Goal: Transaction & Acquisition: Book appointment/travel/reservation

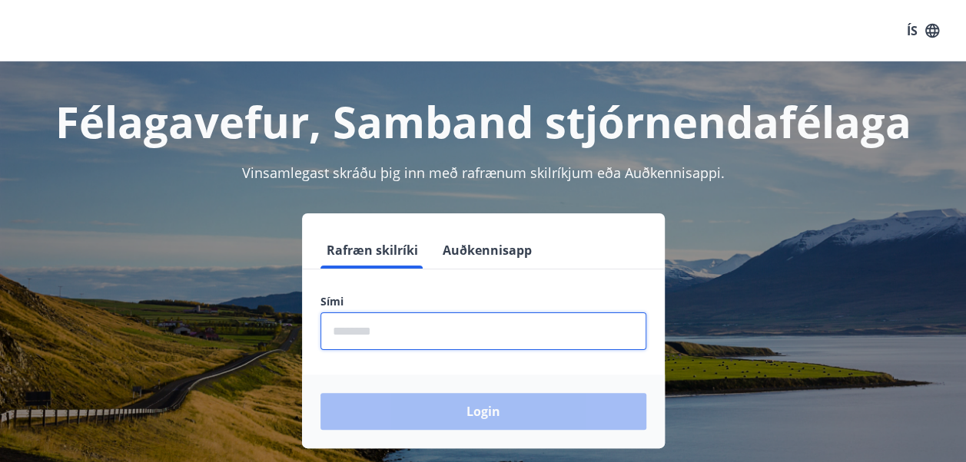
click at [385, 344] on input "phone" at bounding box center [483, 332] width 326 height 38
type input "********"
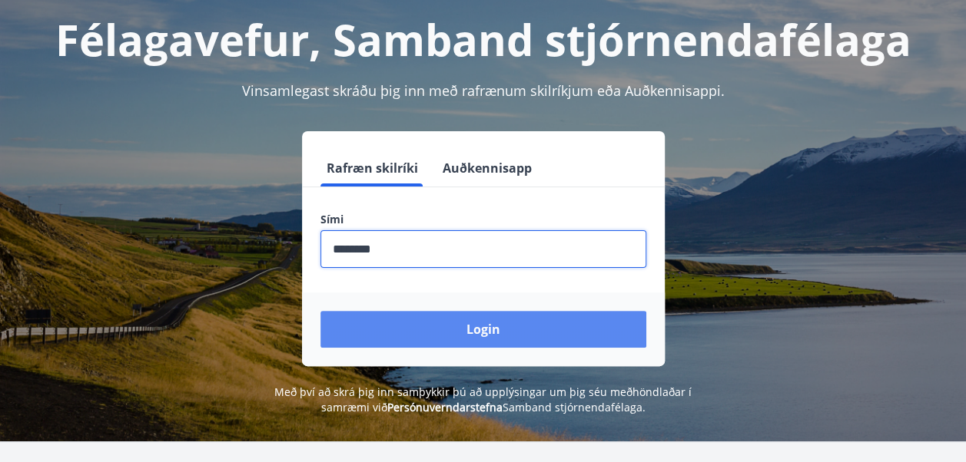
scroll to position [81, 0]
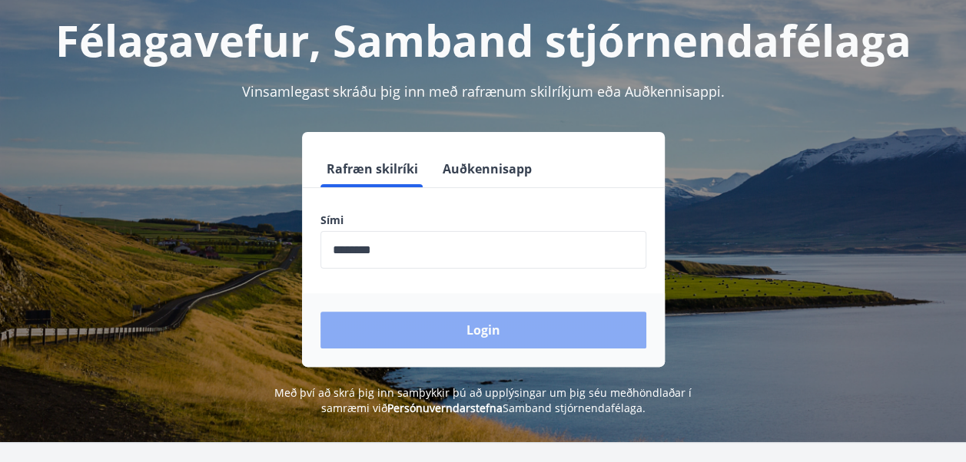
click at [491, 333] on button "Login" at bounding box center [483, 330] width 326 height 37
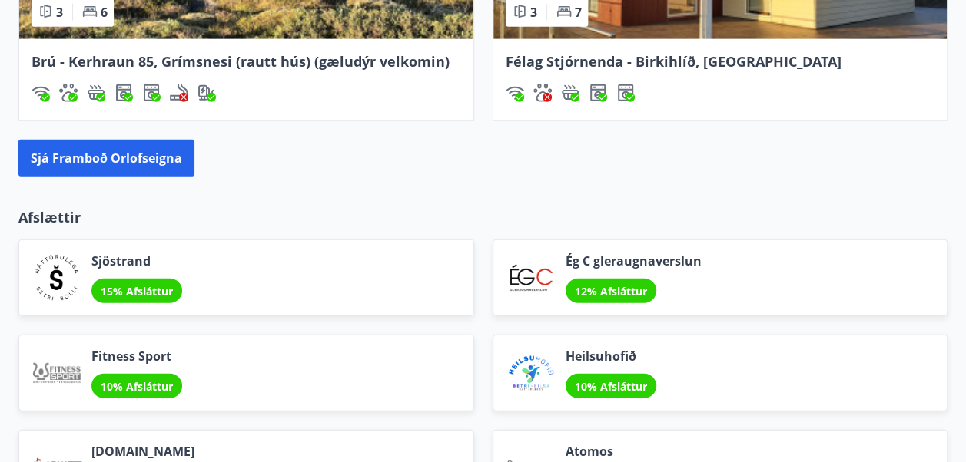
scroll to position [1784, 0]
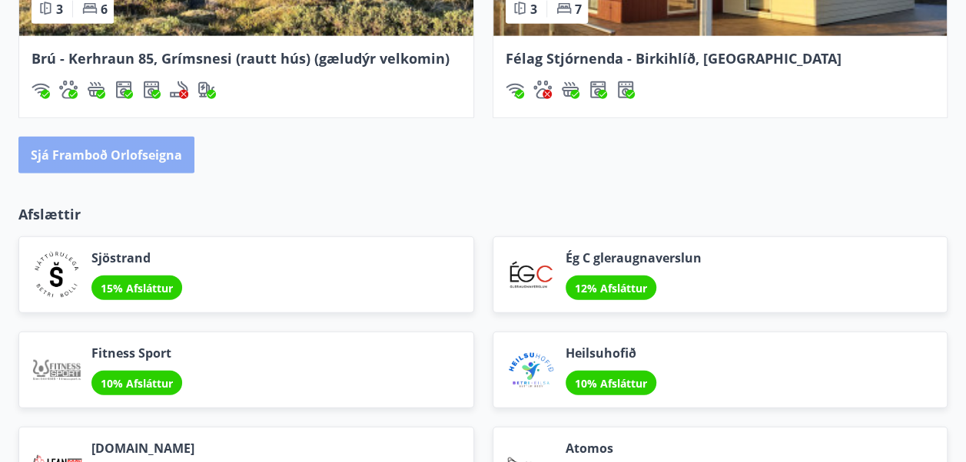
click at [118, 154] on button "Sjá framboð orlofseigna" at bounding box center [106, 155] width 176 height 37
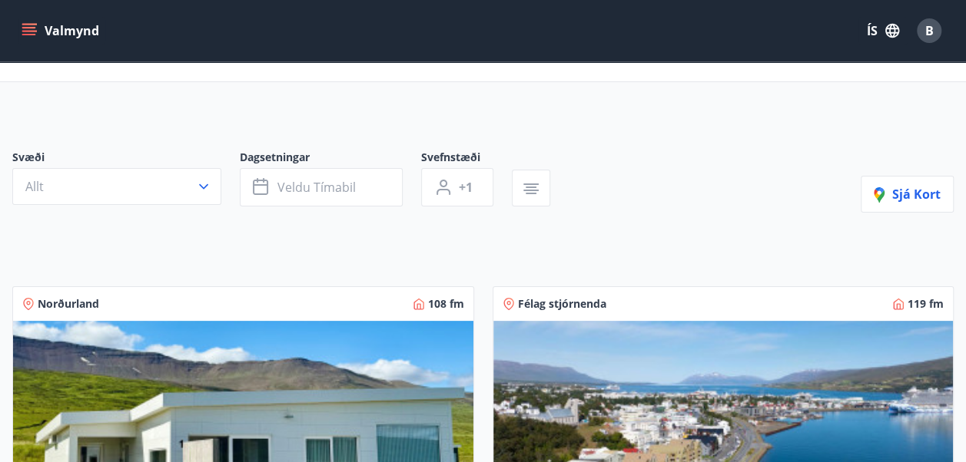
scroll to position [84, 0]
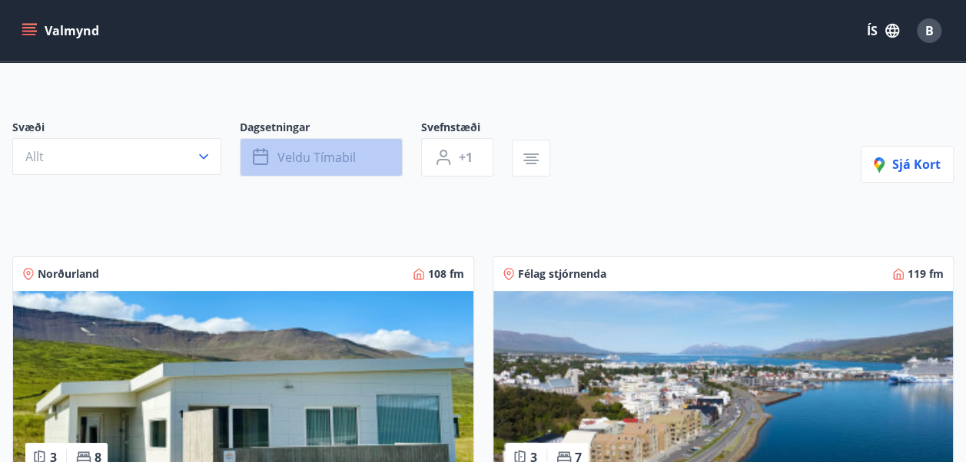
click at [343, 160] on span "Veldu tímabil" at bounding box center [316, 157] width 78 height 17
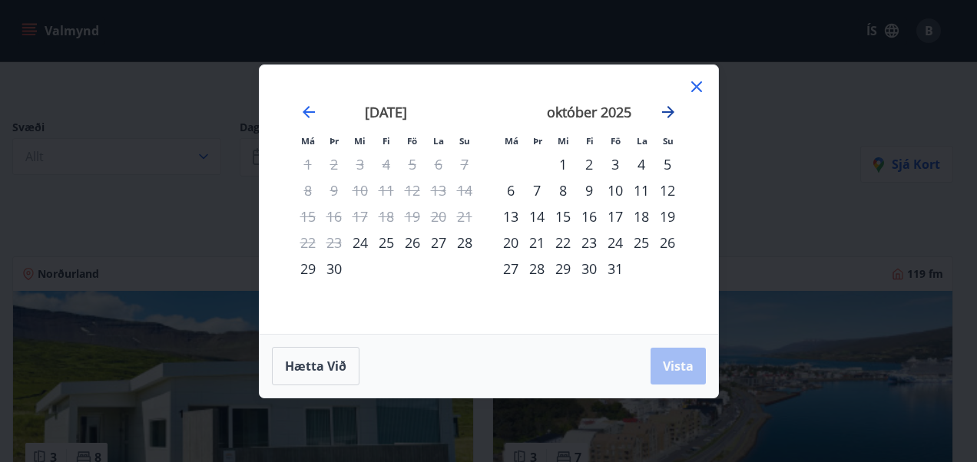
click at [670, 115] on icon "Move forward to switch to the next month." at bounding box center [668, 112] width 12 height 12
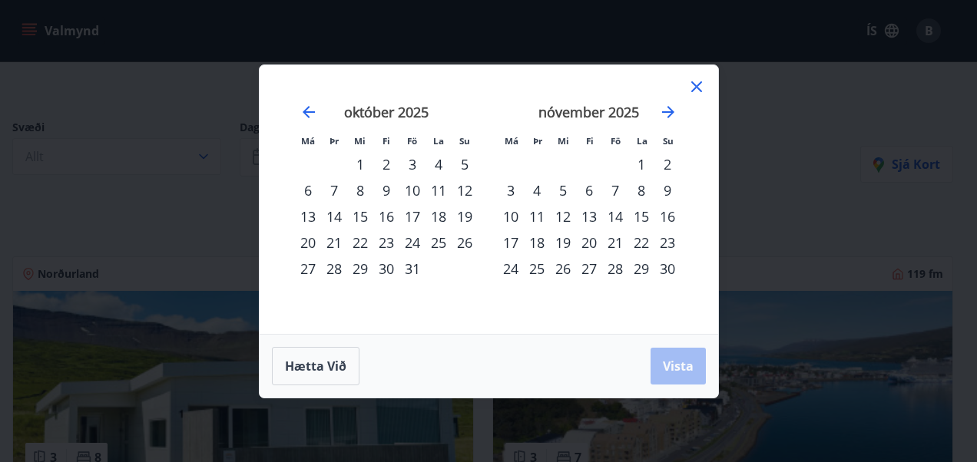
click at [591, 216] on div "13" at bounding box center [589, 217] width 26 height 26
click at [671, 220] on div "16" at bounding box center [667, 217] width 26 height 26
click at [701, 83] on icon at bounding box center [696, 86] width 11 height 11
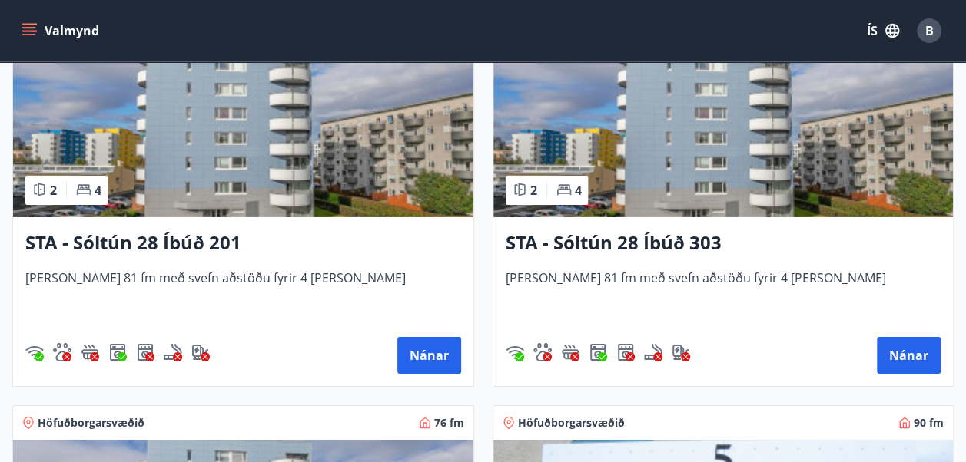
scroll to position [2431, 0]
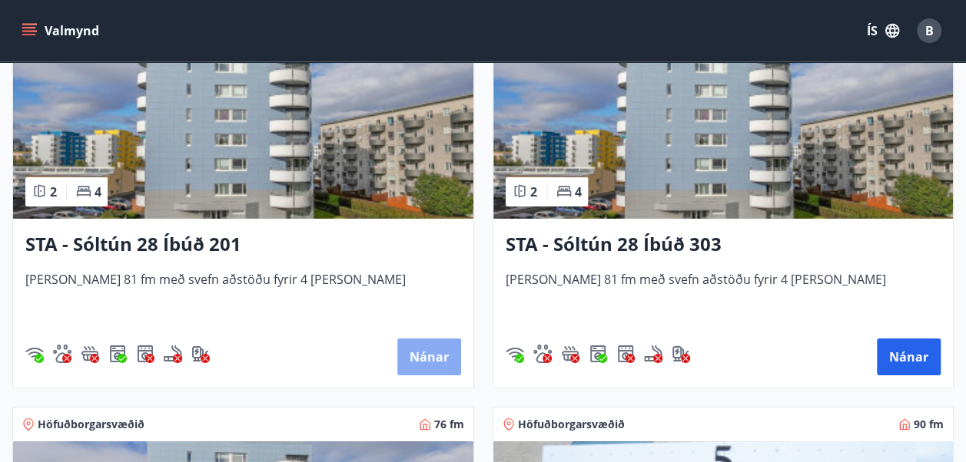
click at [406, 356] on button "Nánar" at bounding box center [429, 357] width 64 height 37
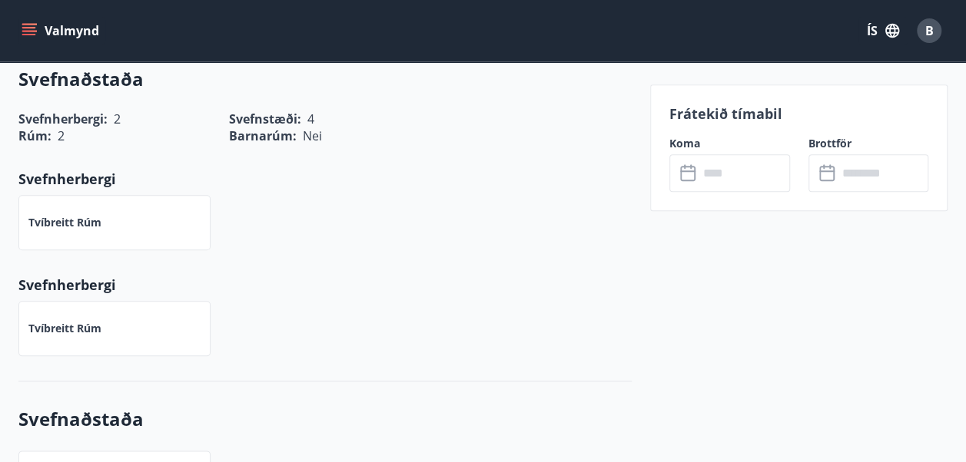
scroll to position [674, 0]
click at [688, 175] on icon at bounding box center [689, 173] width 18 height 18
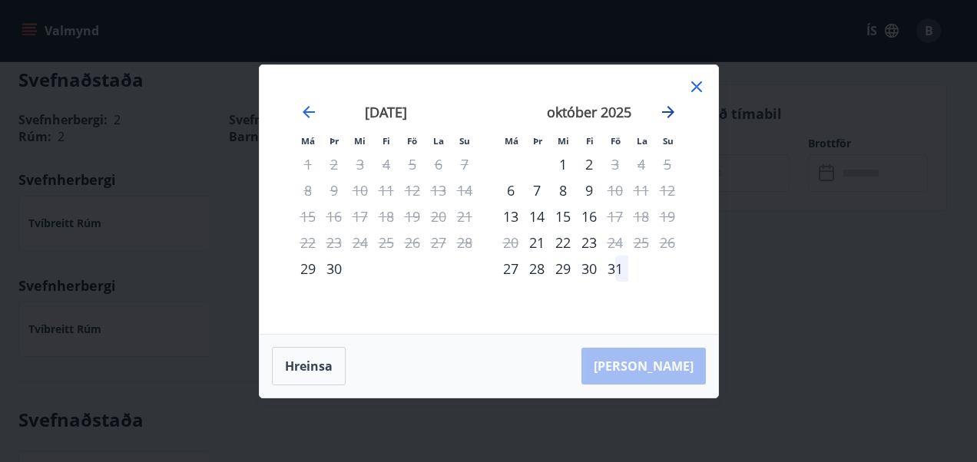
click at [665, 117] on icon "Move forward to switch to the next month." at bounding box center [668, 112] width 18 height 18
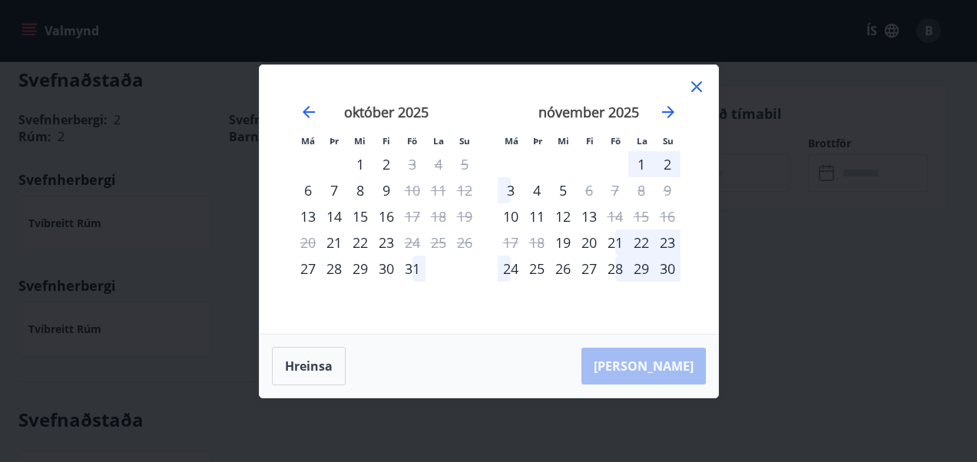
click at [701, 84] on icon at bounding box center [697, 87] width 18 height 18
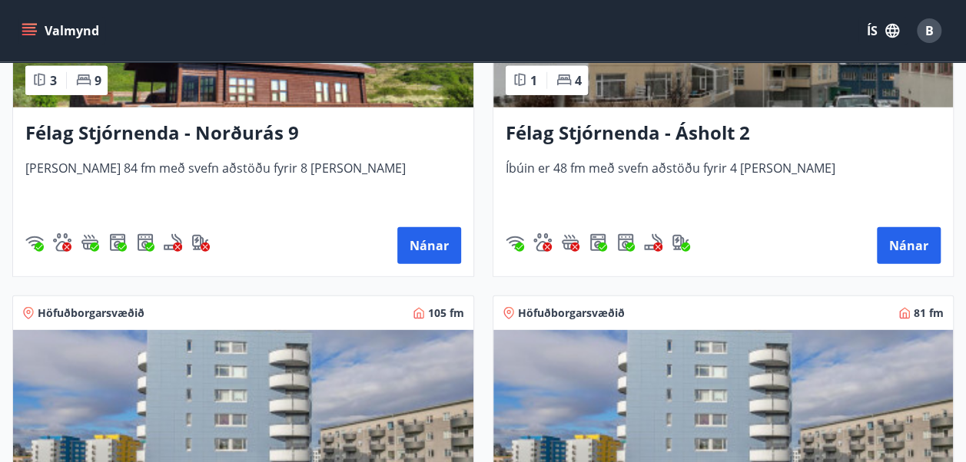
scroll to position [2309, 0]
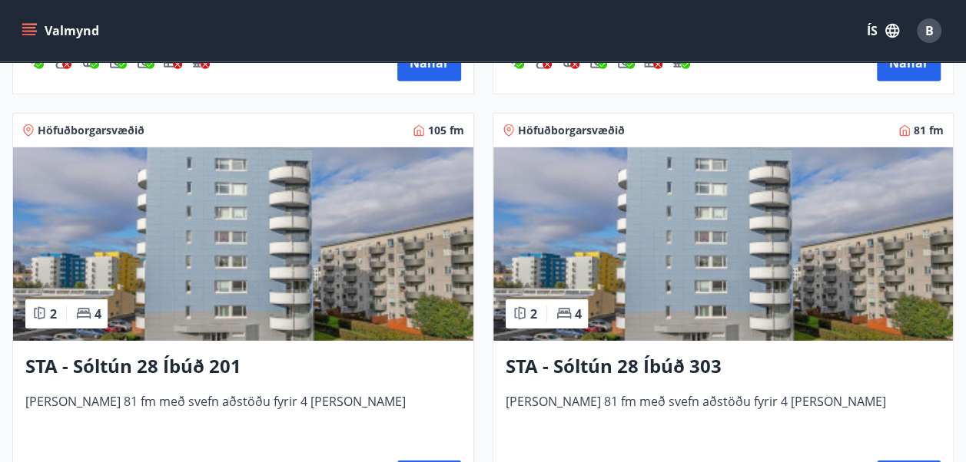
click at [597, 366] on h3 "STA - Sóltún 28 Íbúð 303" at bounding box center [723, 367] width 436 height 28
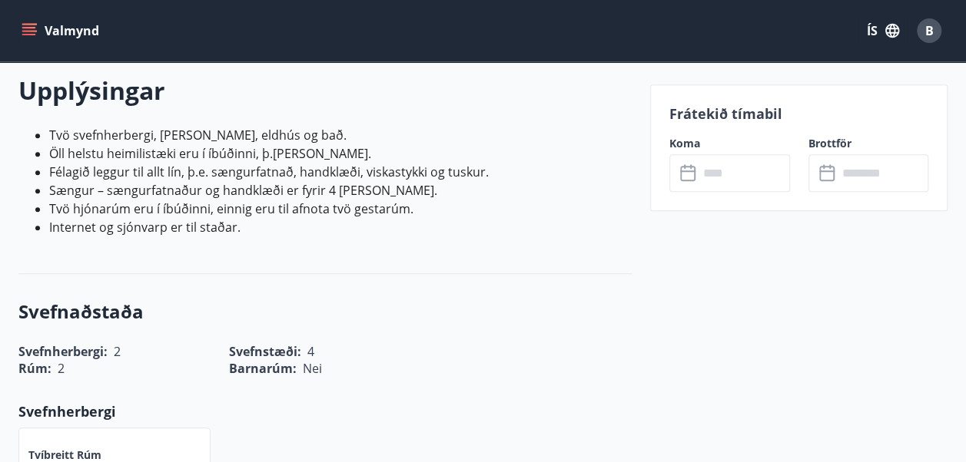
scroll to position [449, 0]
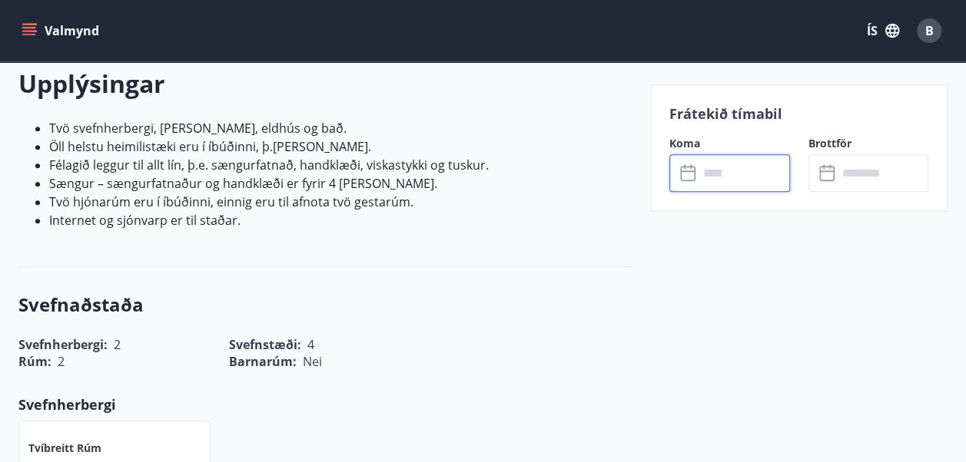
click at [702, 173] on input "text" at bounding box center [743, 173] width 91 height 38
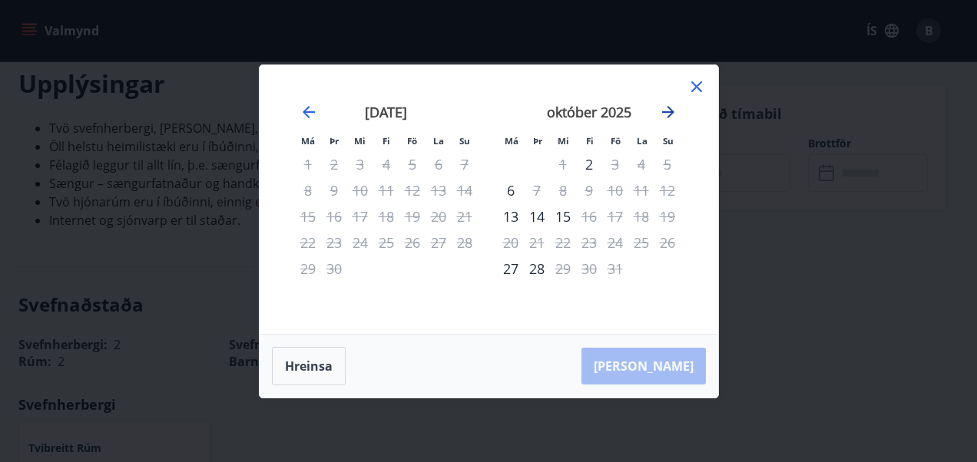
click at [672, 108] on icon "Move forward to switch to the next month." at bounding box center [668, 112] width 18 height 18
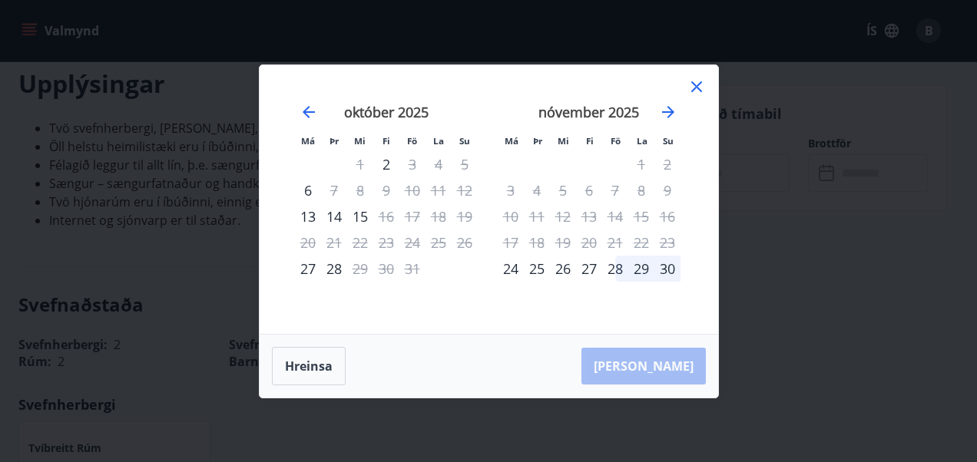
click at [696, 83] on icon at bounding box center [697, 87] width 18 height 18
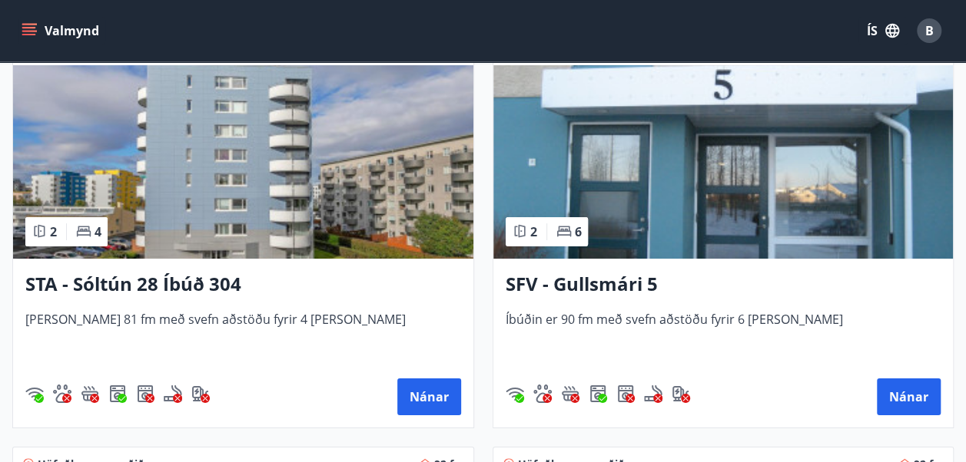
scroll to position [2809, 0]
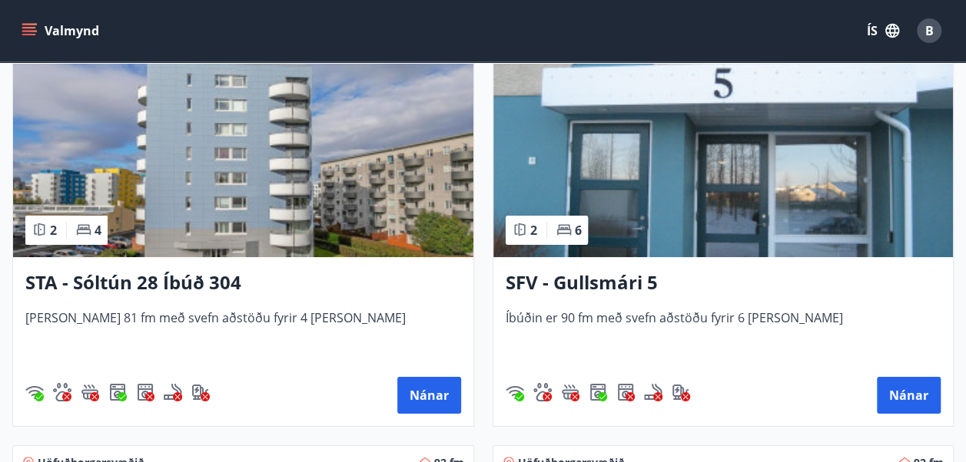
click at [152, 277] on h3 "STA - Sóltún 28 Íbúð 304" at bounding box center [243, 284] width 436 height 28
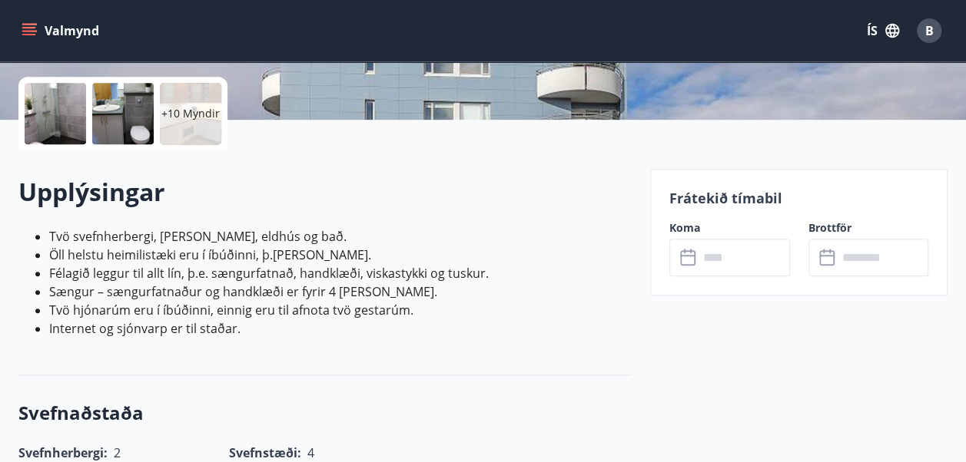
scroll to position [351, 0]
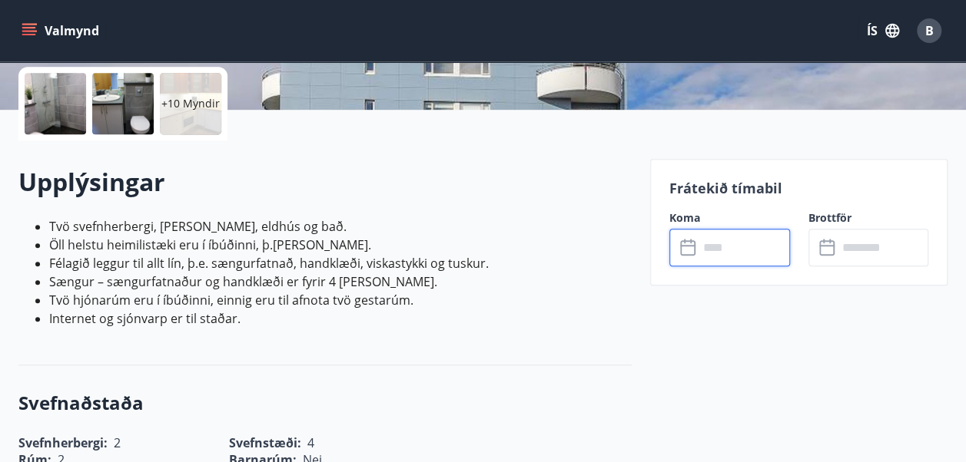
click at [727, 247] on input "text" at bounding box center [743, 248] width 91 height 38
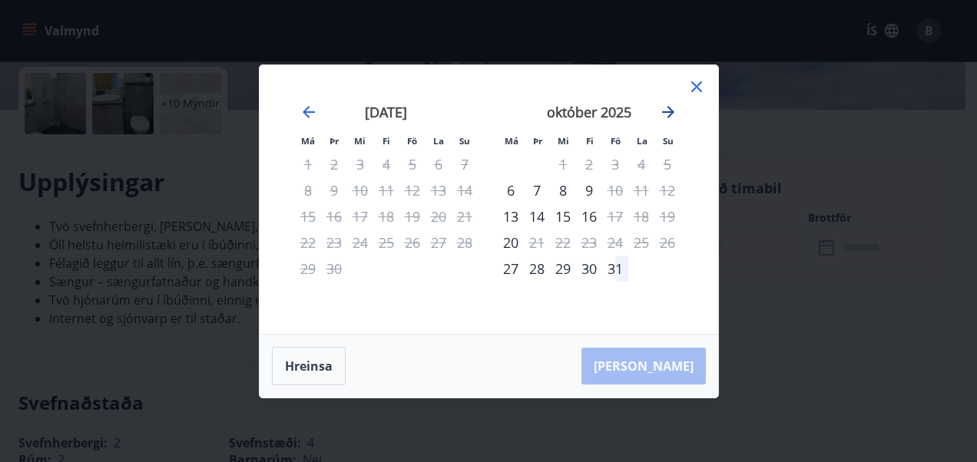
click at [664, 108] on icon "Move forward to switch to the next month." at bounding box center [668, 112] width 18 height 18
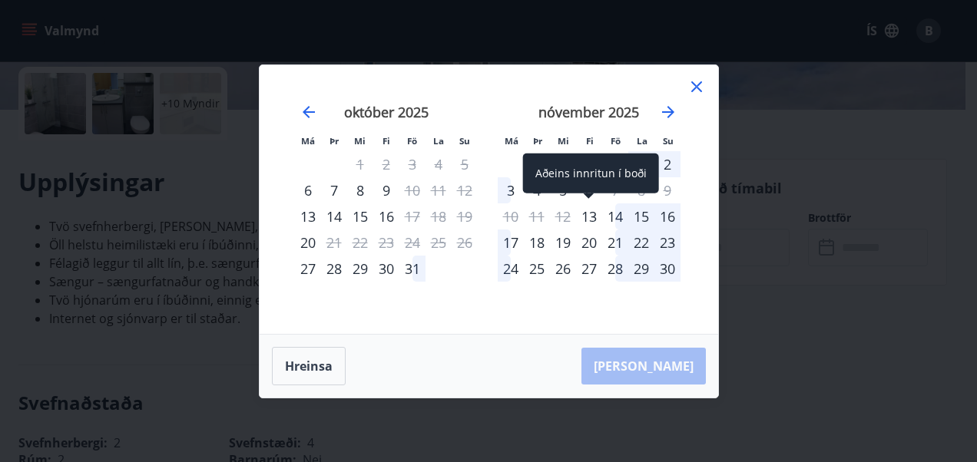
click at [596, 221] on div "13" at bounding box center [589, 217] width 26 height 26
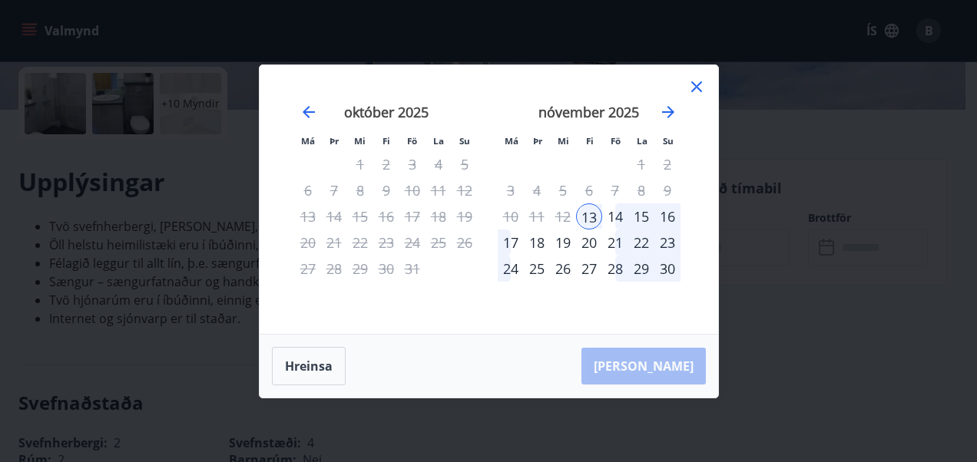
click at [673, 215] on div "16" at bounding box center [667, 217] width 26 height 26
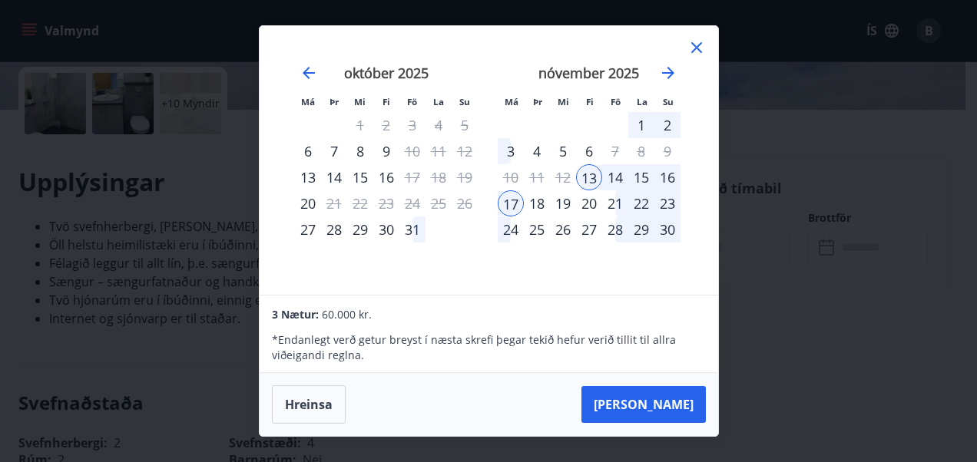
click at [701, 45] on icon at bounding box center [697, 47] width 18 height 18
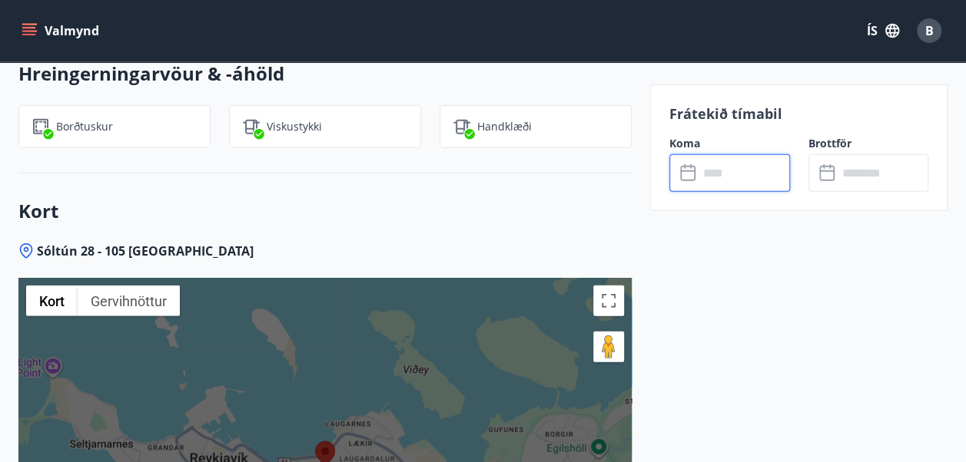
scroll to position [1939, 0]
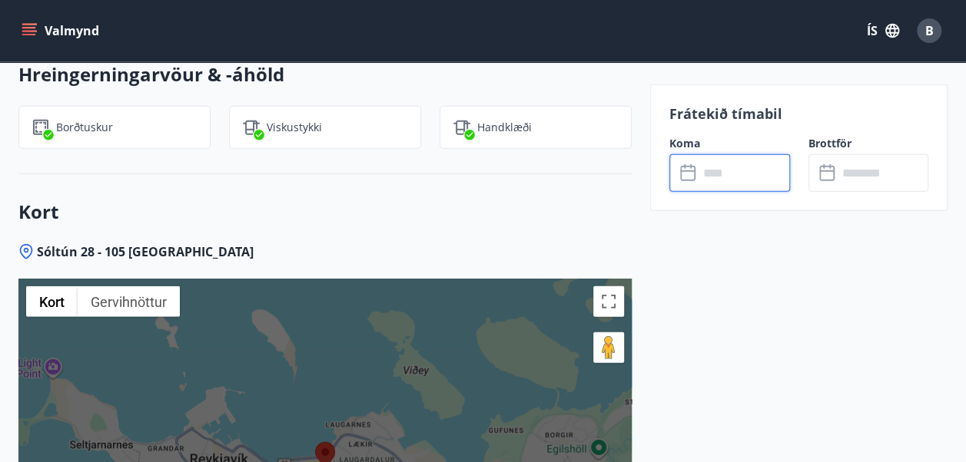
click at [335, 244] on div "Sóltún 28 - 105 [GEOGRAPHIC_DATA]" at bounding box center [324, 252] width 613 height 17
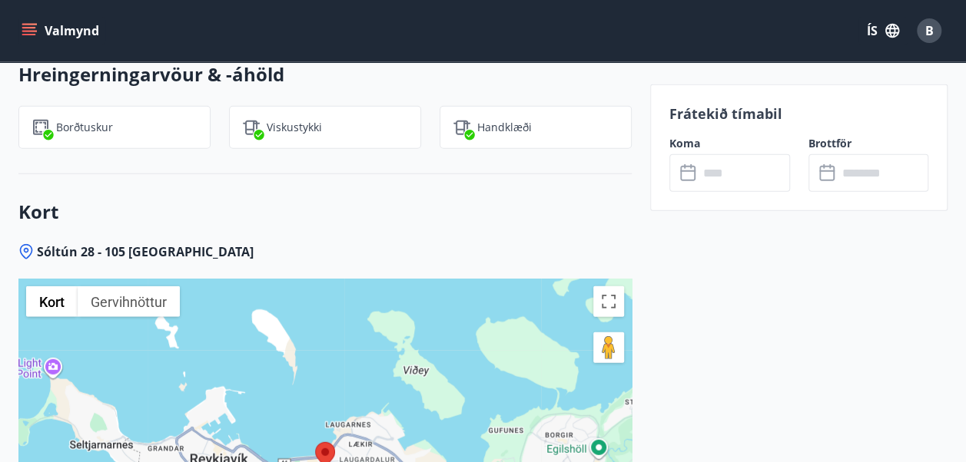
click at [335, 244] on div "Sóltún 28 - 105 [GEOGRAPHIC_DATA]" at bounding box center [324, 252] width 613 height 17
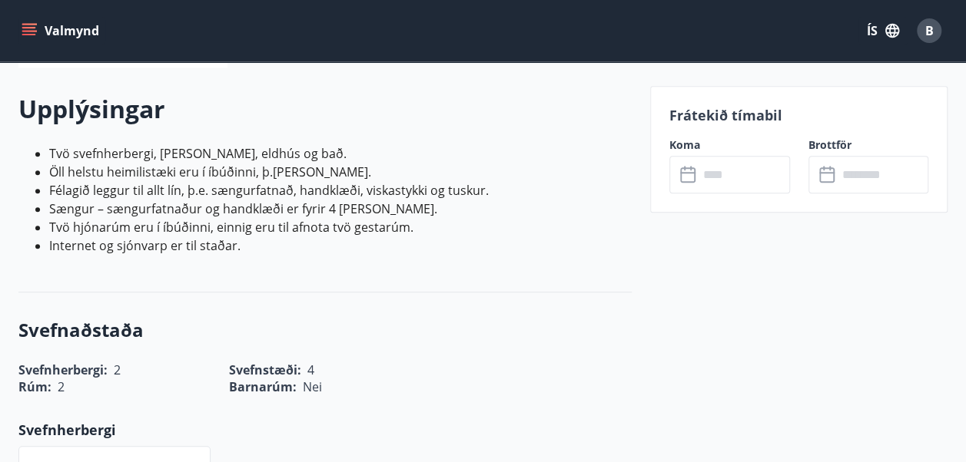
scroll to position [424, 0]
click at [717, 174] on input "text" at bounding box center [743, 175] width 91 height 38
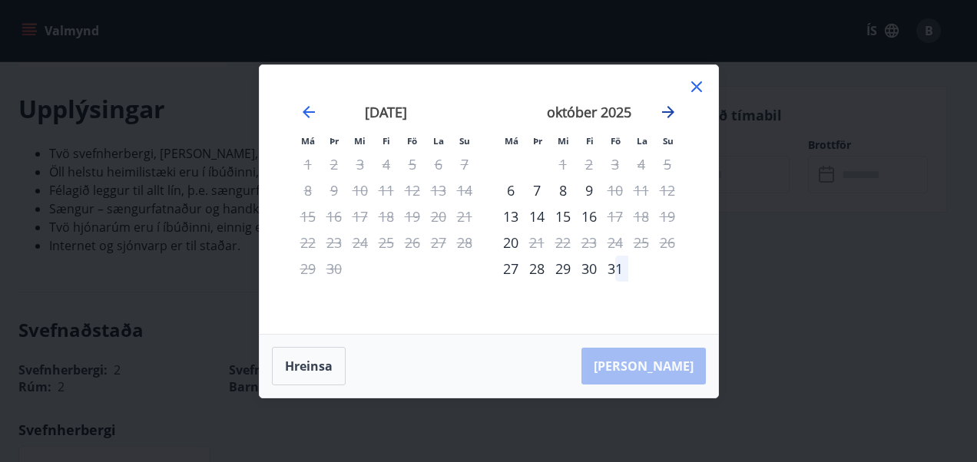
click at [668, 114] on icon "Move forward to switch to the next month." at bounding box center [668, 112] width 18 height 18
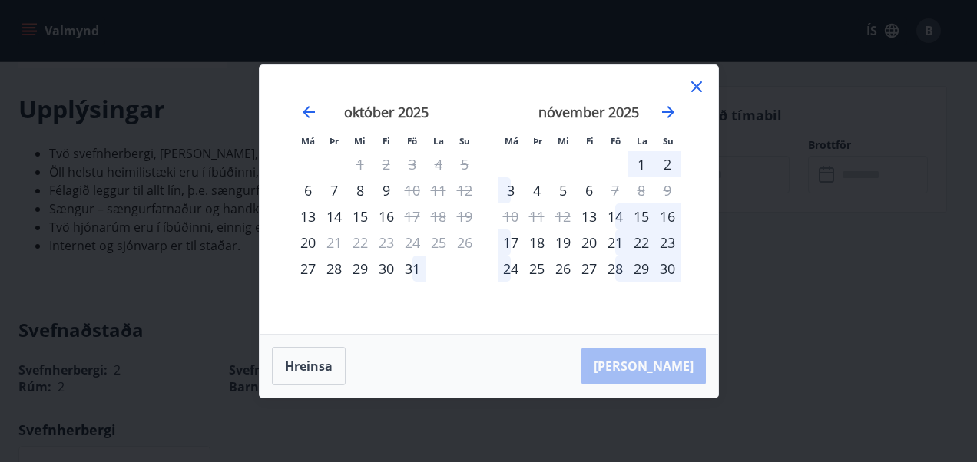
click at [619, 212] on div "14" at bounding box center [615, 217] width 26 height 26
click at [511, 250] on div "17" at bounding box center [511, 243] width 26 height 26
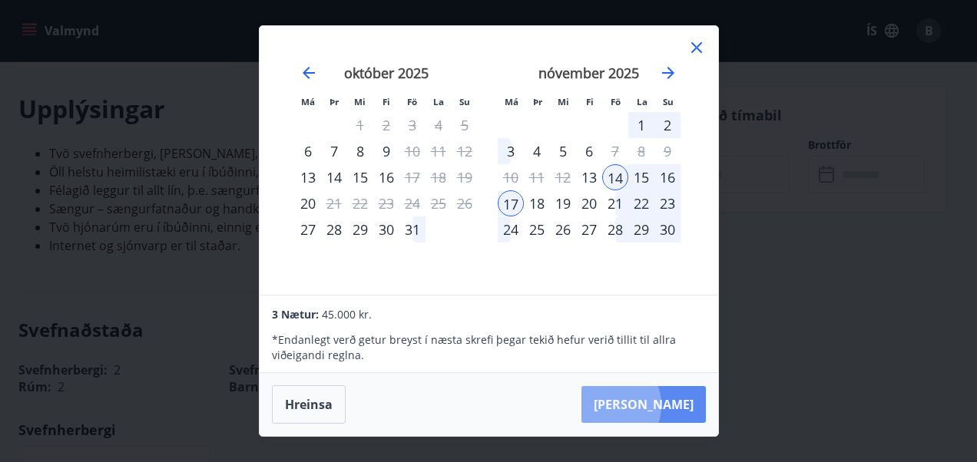
click at [654, 406] on button "[PERSON_NAME]" at bounding box center [644, 404] width 124 height 37
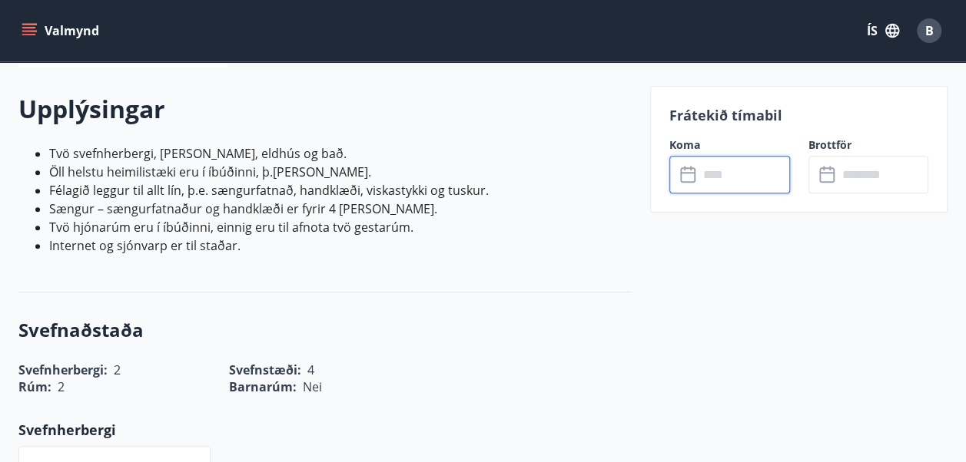
type input "******"
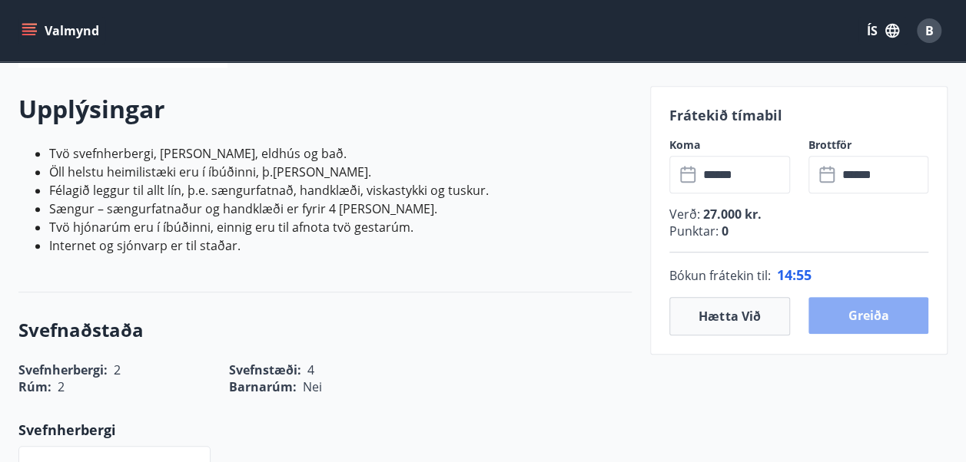
click at [864, 314] on button "Greiða" at bounding box center [868, 315] width 121 height 37
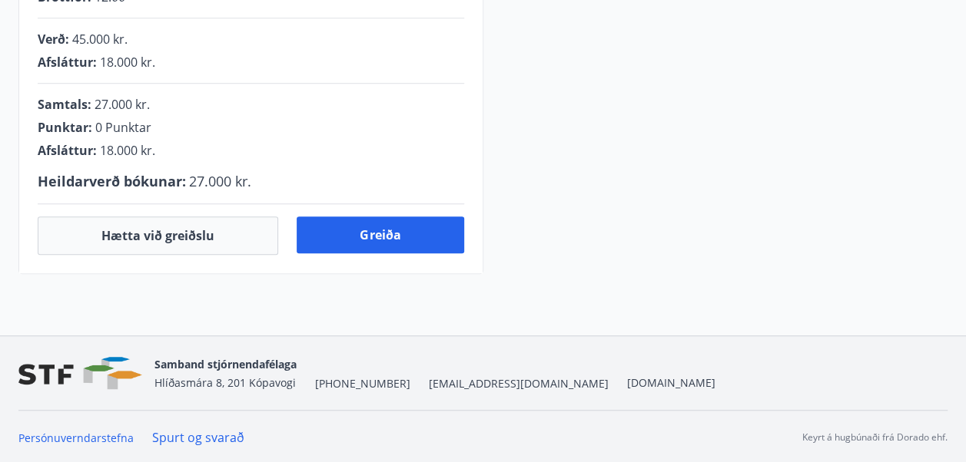
scroll to position [424, 0]
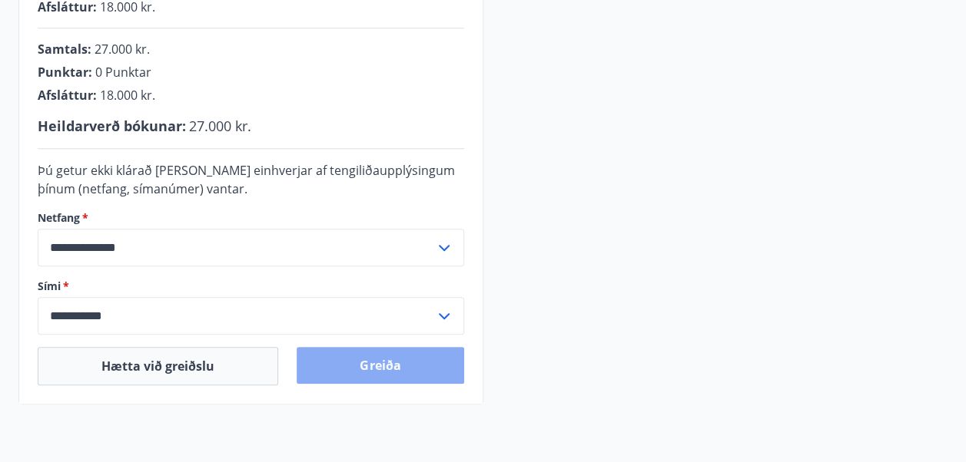
click at [369, 361] on button "Greiða" at bounding box center [380, 365] width 167 height 37
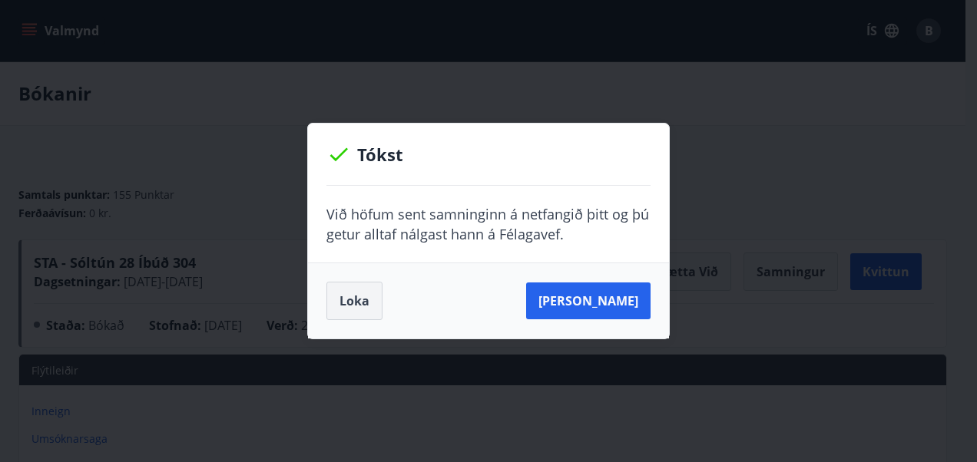
click at [348, 290] on button "Loka" at bounding box center [354, 301] width 56 height 38
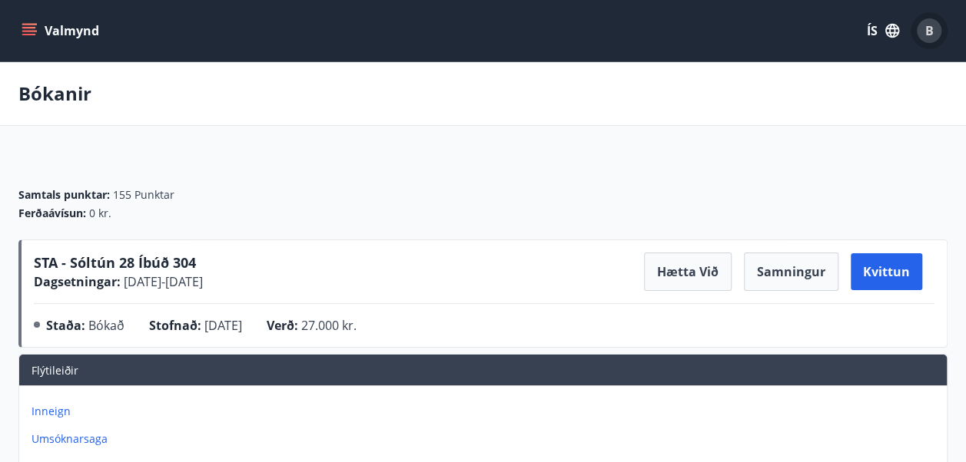
click at [927, 33] on span "B" at bounding box center [929, 30] width 8 height 17
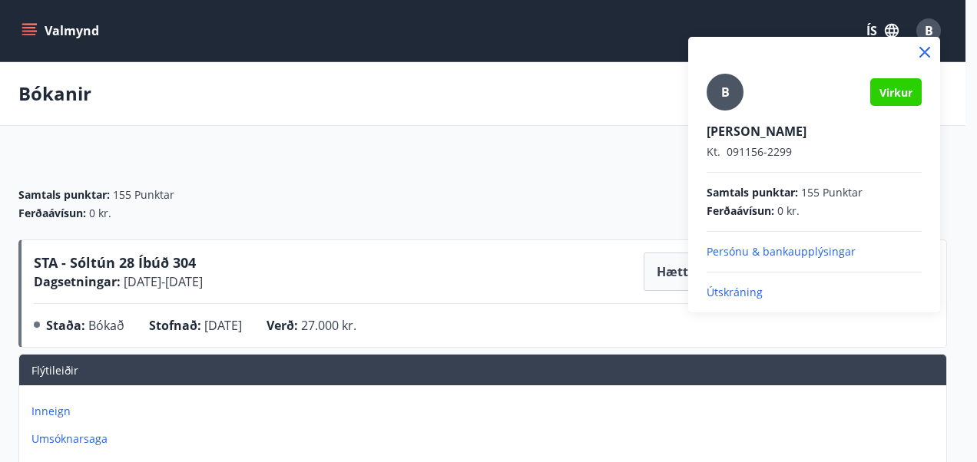
click at [722, 290] on p "Útskráning" at bounding box center [814, 292] width 215 height 15
